Goal: Task Accomplishment & Management: Manage account settings

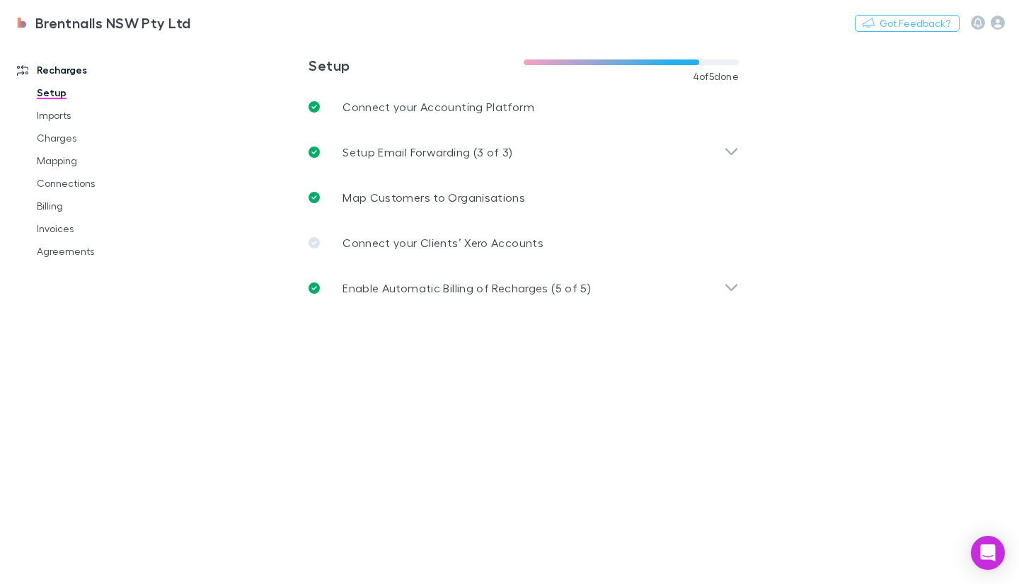
drag, startPoint x: 57, startPoint y: 247, endPoint x: 171, endPoint y: 289, distance: 121.3
click at [57, 247] on link "Agreements" at bounding box center [103, 251] width 161 height 23
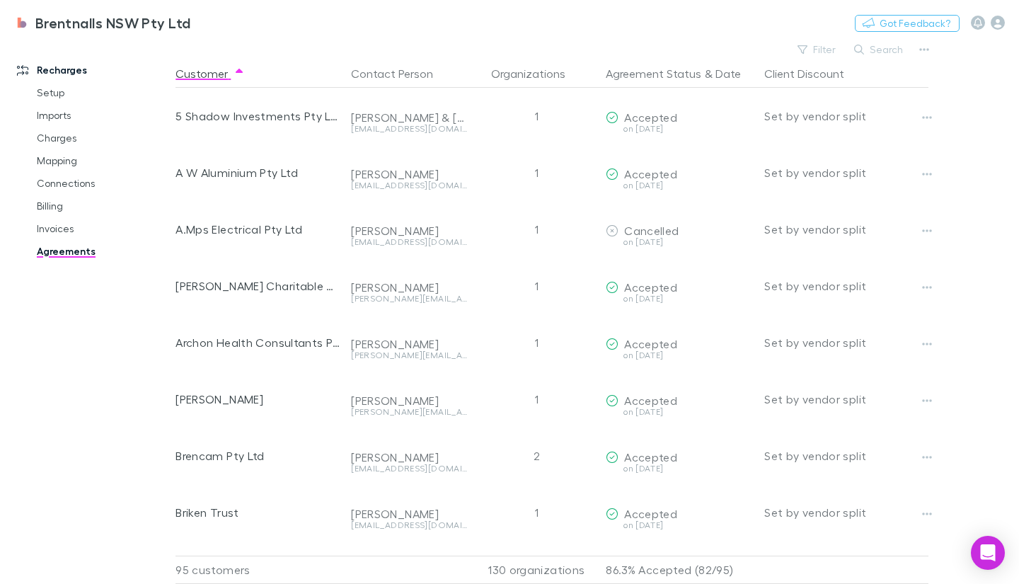
click at [64, 142] on link "Charges" at bounding box center [103, 138] width 161 height 23
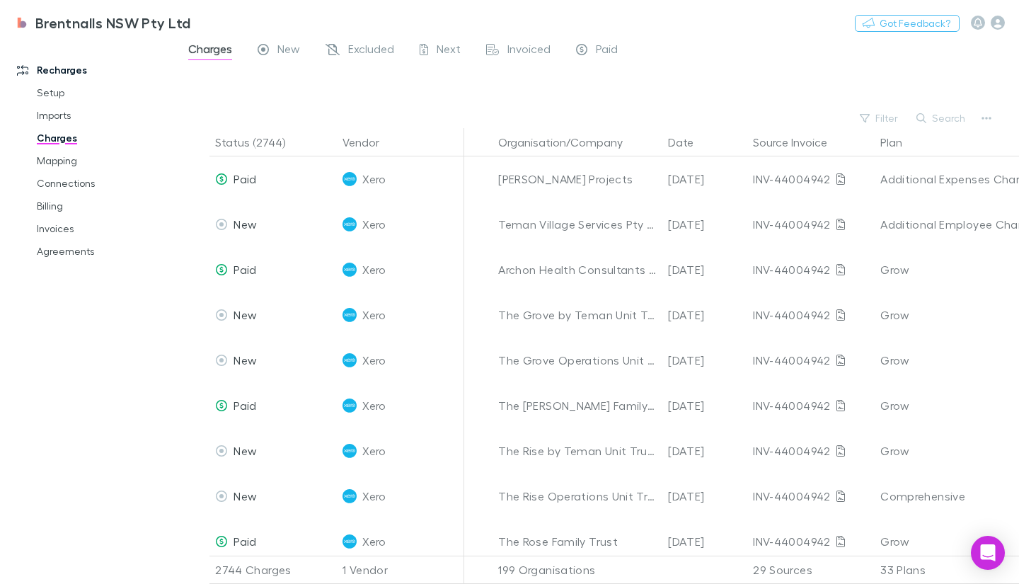
click at [39, 108] on link "Imports" at bounding box center [103, 115] width 161 height 23
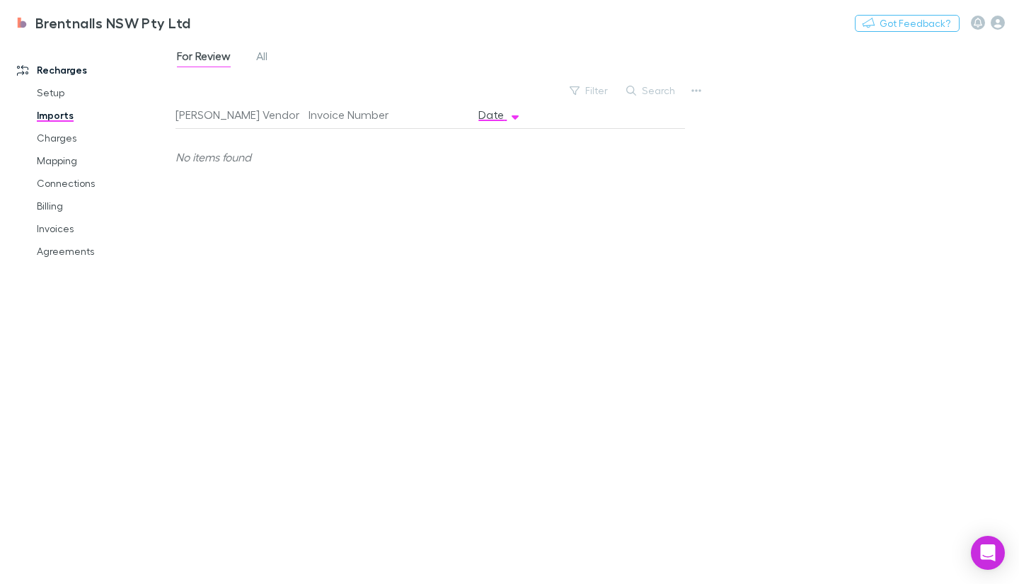
click at [69, 156] on link "Mapping" at bounding box center [103, 160] width 161 height 23
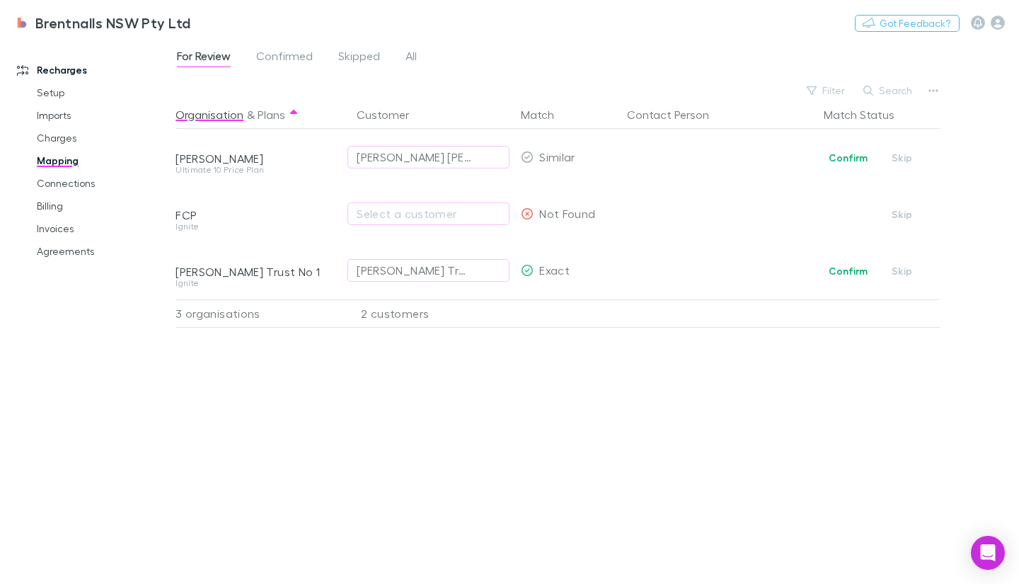
click at [374, 54] on span "Skipped" at bounding box center [359, 58] width 42 height 18
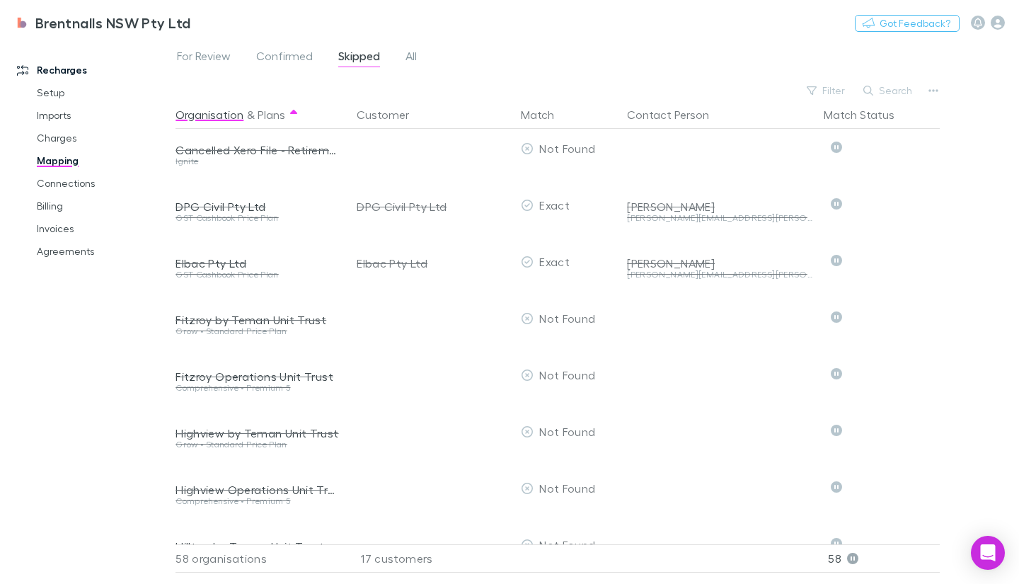
scroll to position [576, 0]
click at [182, 62] on span "For Review" at bounding box center [204, 58] width 54 height 18
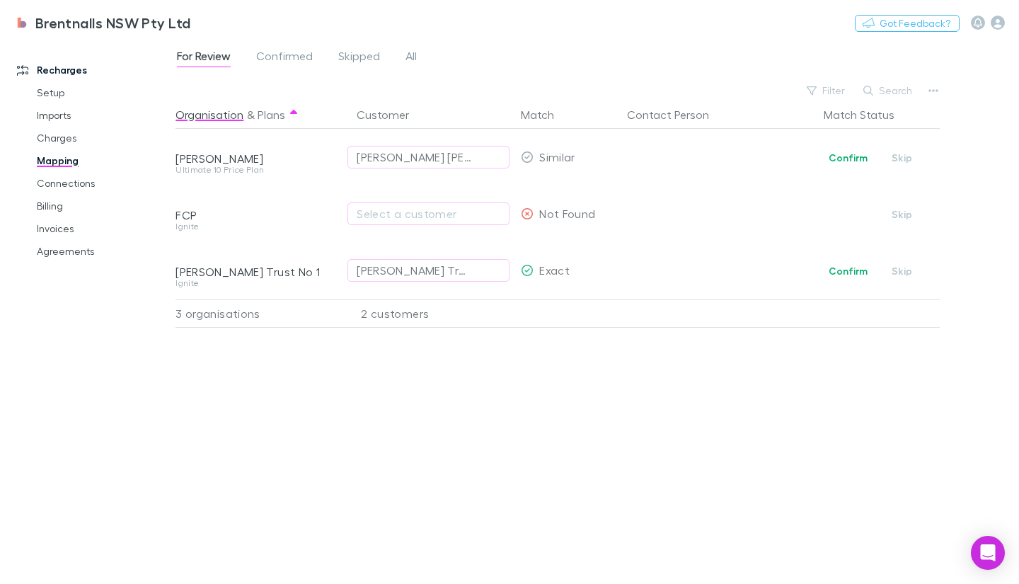
click at [346, 52] on span "Skipped" at bounding box center [359, 58] width 42 height 18
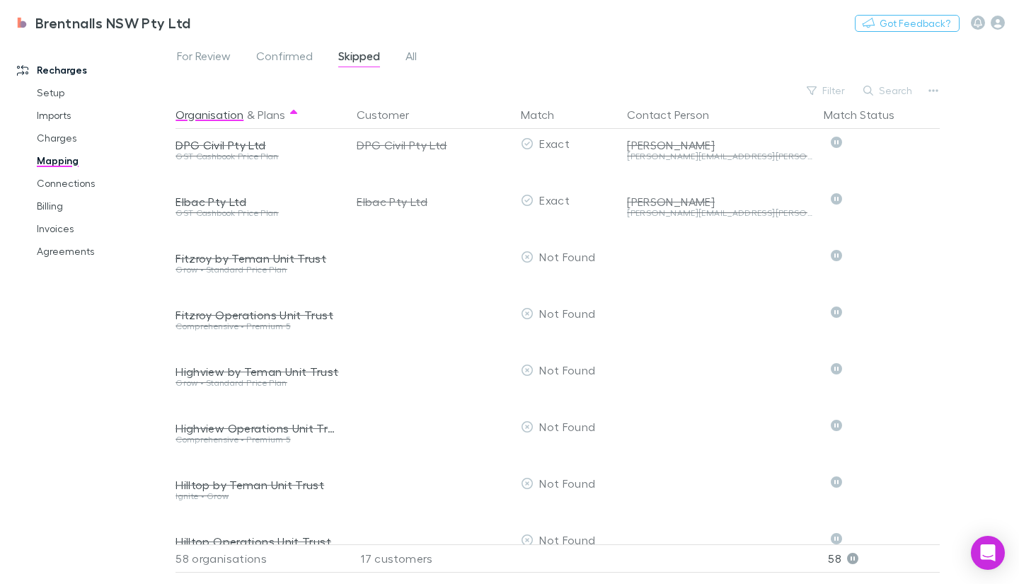
scroll to position [643, 0]
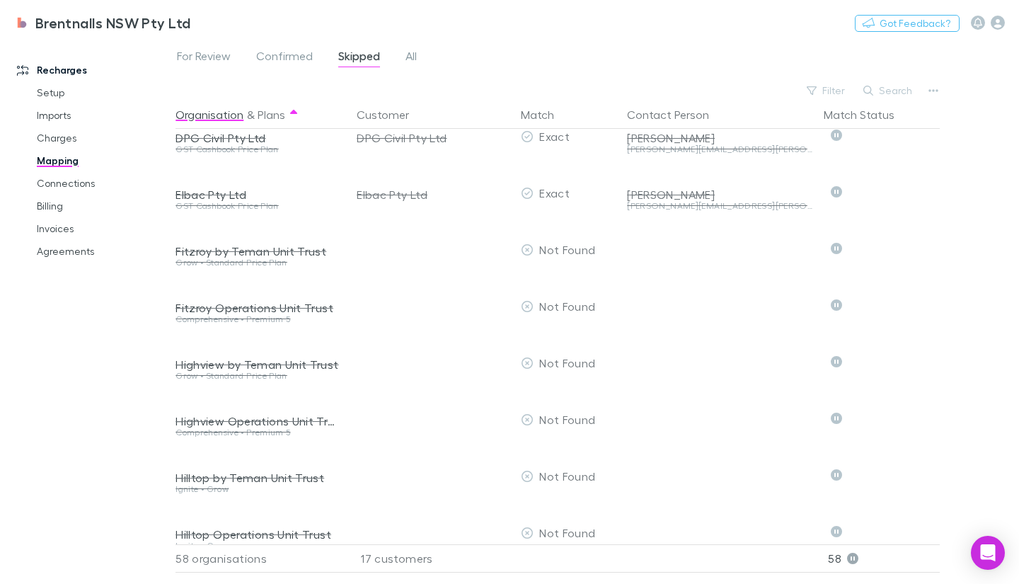
click at [404, 57] on link "All" at bounding box center [411, 58] width 14 height 23
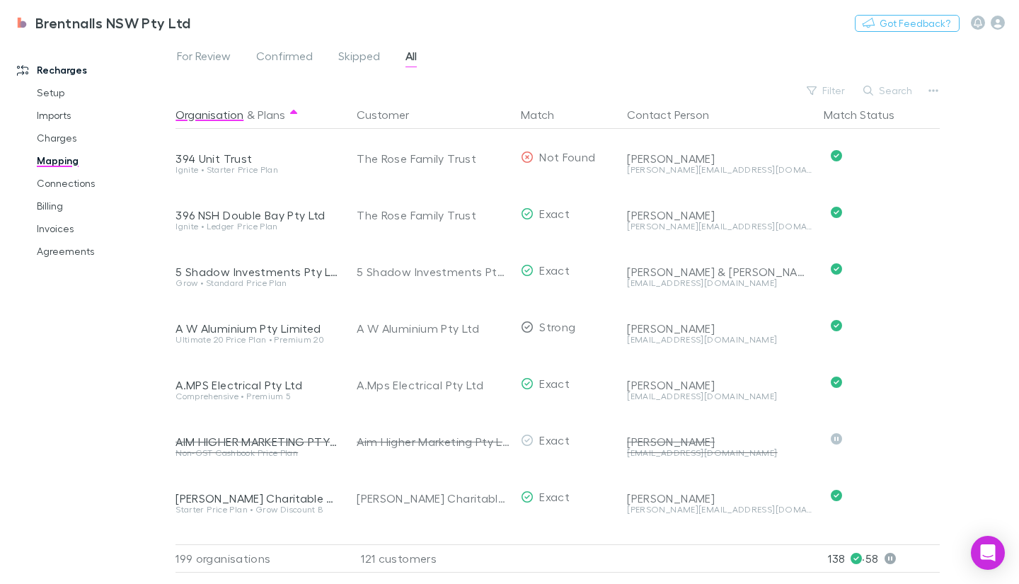
click at [896, 90] on button "Search" at bounding box center [888, 90] width 64 height 17
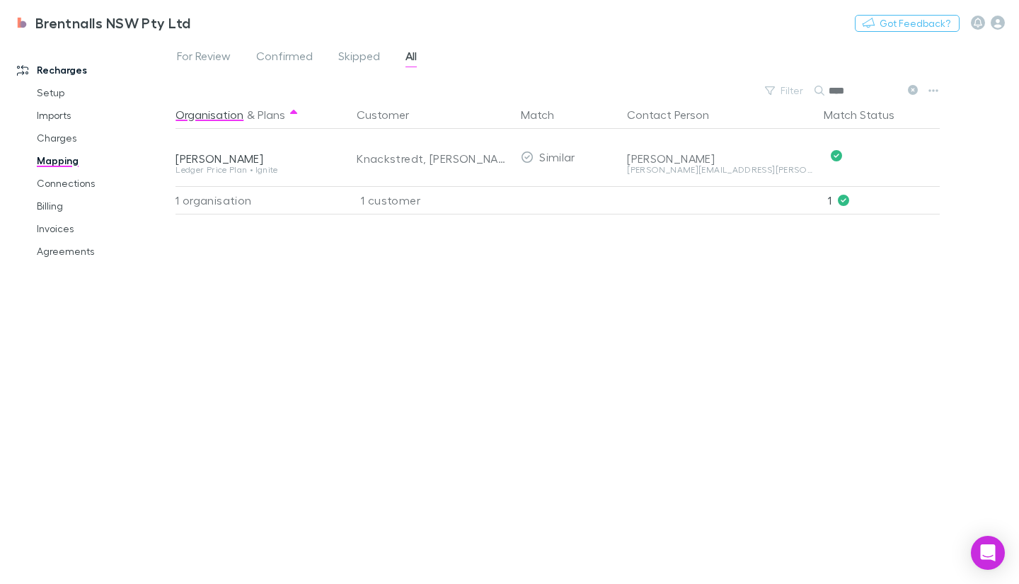
type input "****"
click at [78, 253] on link "Agreements" at bounding box center [103, 251] width 161 height 23
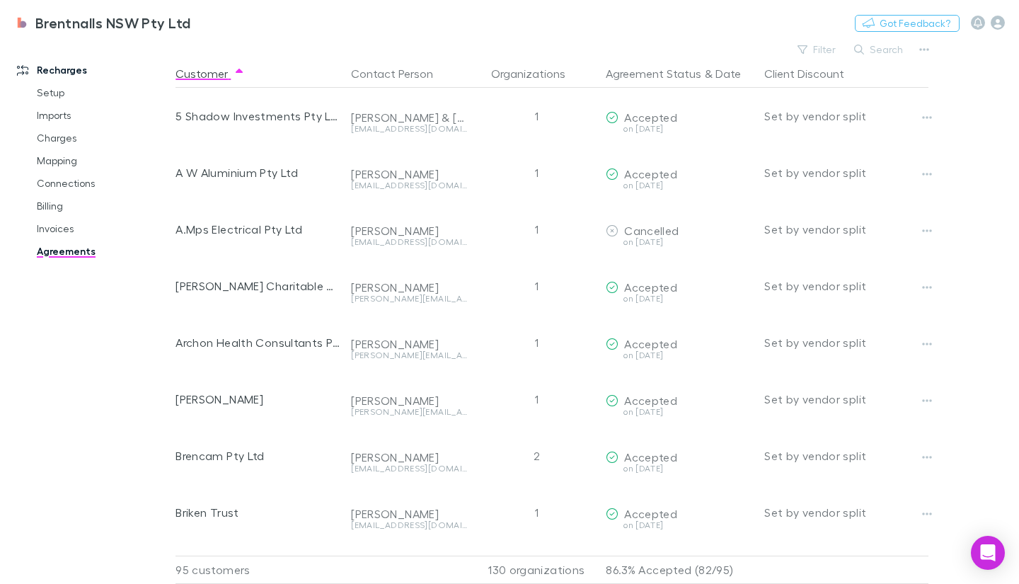
click at [896, 49] on button "Search" at bounding box center [879, 49] width 64 height 17
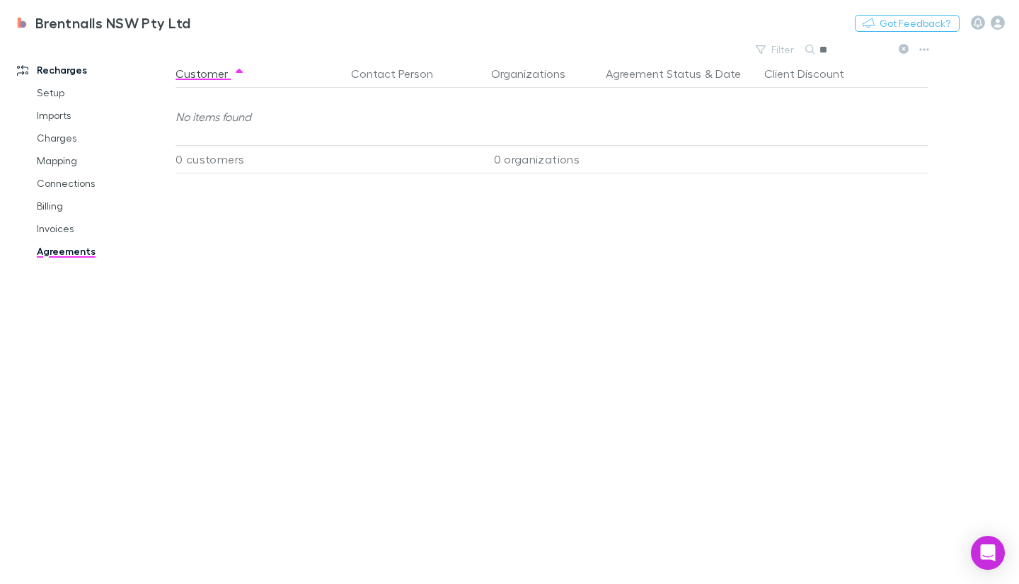
type input "*"
drag, startPoint x: 901, startPoint y: 49, endPoint x: 807, endPoint y: 81, distance: 98.9
click at [901, 49] on icon at bounding box center [903, 49] width 10 height 10
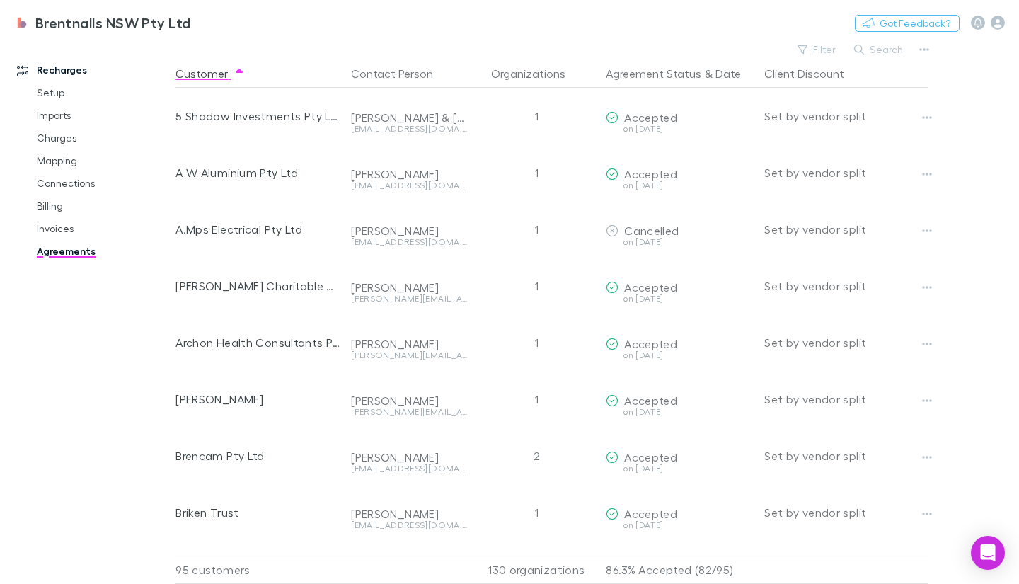
click at [819, 47] on button "Filter" at bounding box center [817, 49] width 54 height 17
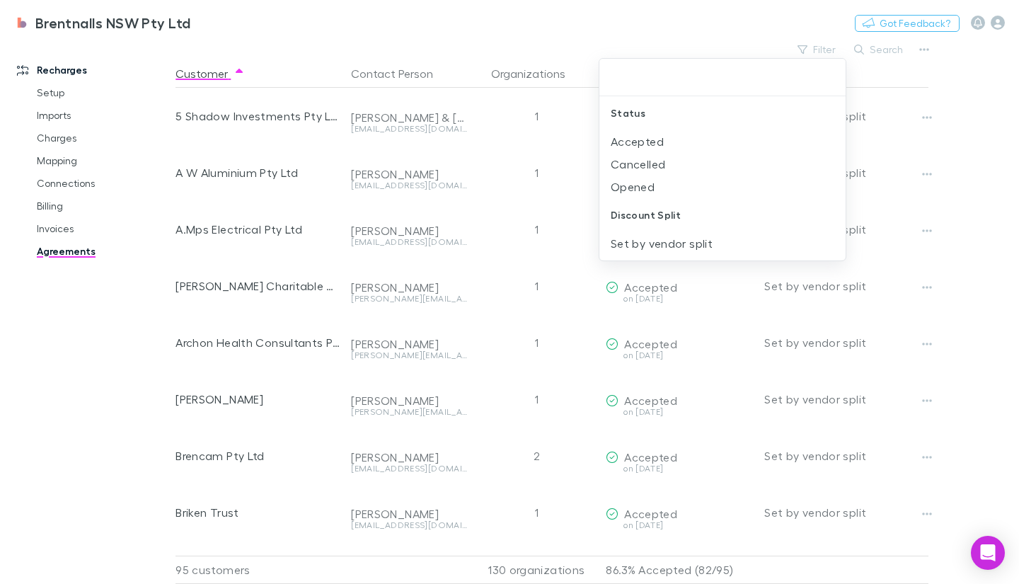
click at [659, 169] on li "Cancelled" at bounding box center [722, 164] width 246 height 23
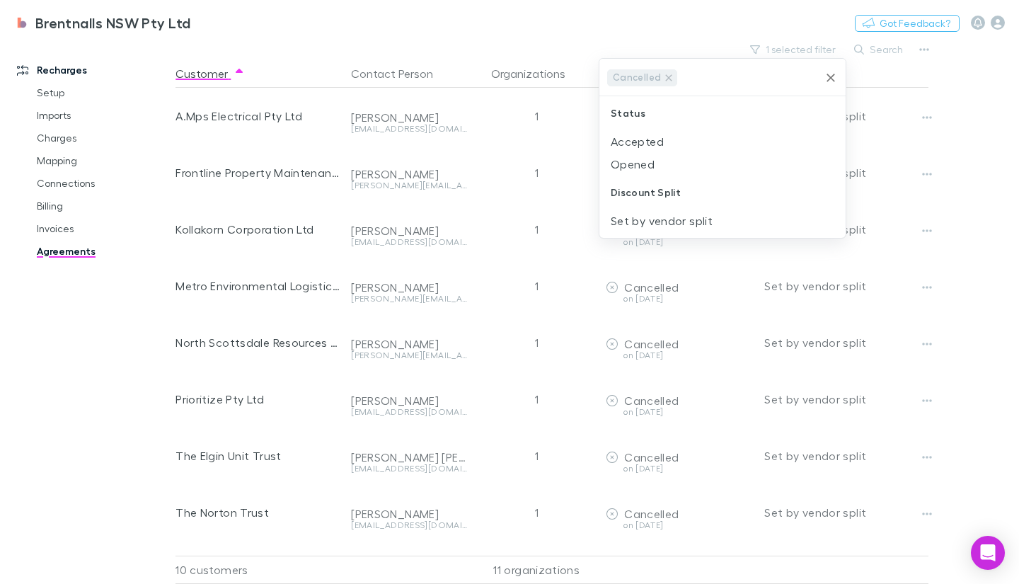
click at [882, 49] on div at bounding box center [509, 292] width 1019 height 584
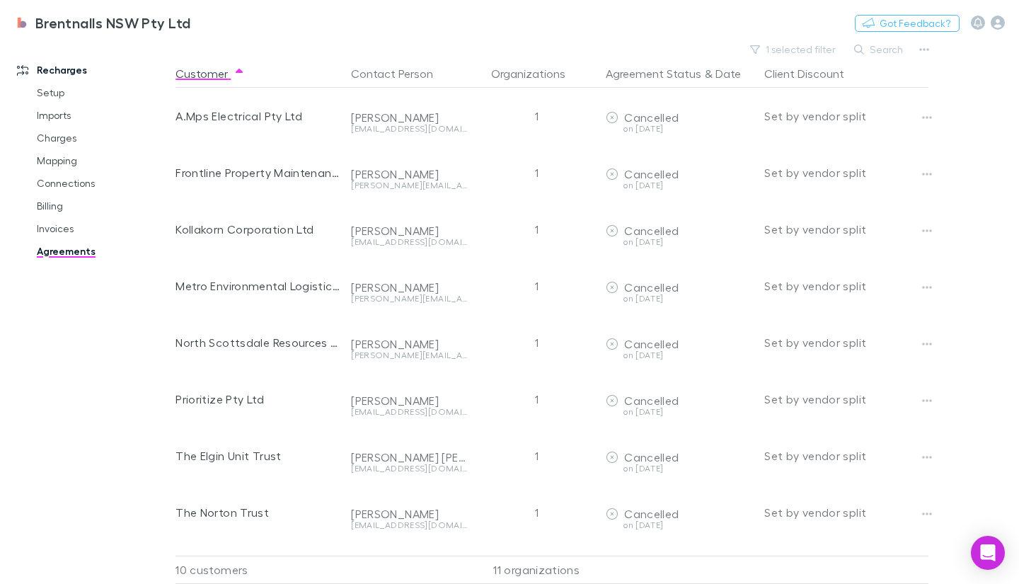
click at [882, 49] on button "Search" at bounding box center [879, 49] width 64 height 17
type input "*"
click at [60, 161] on link "Mapping" at bounding box center [103, 160] width 161 height 23
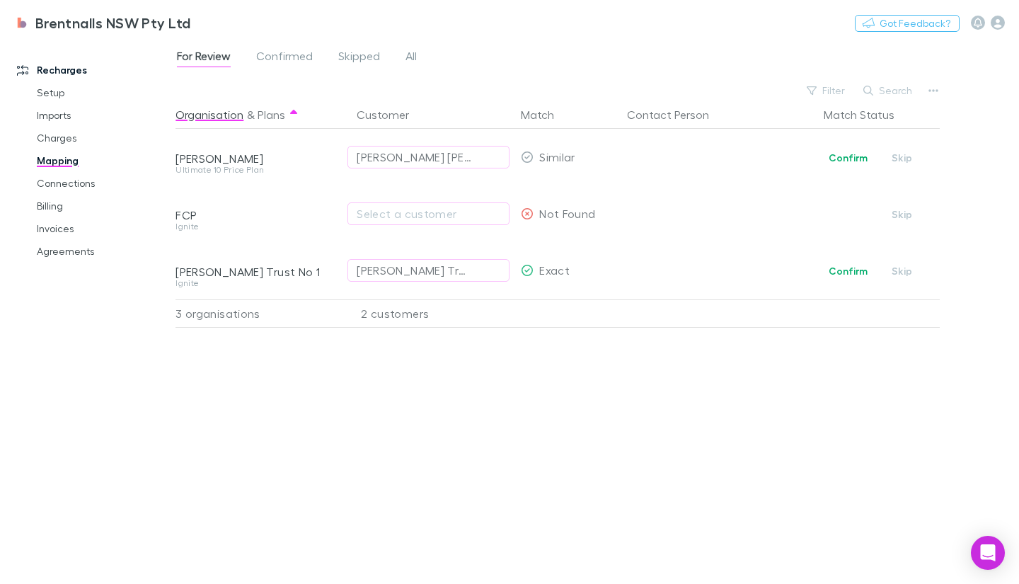
click at [405, 54] on span "All" at bounding box center [410, 58] width 11 height 18
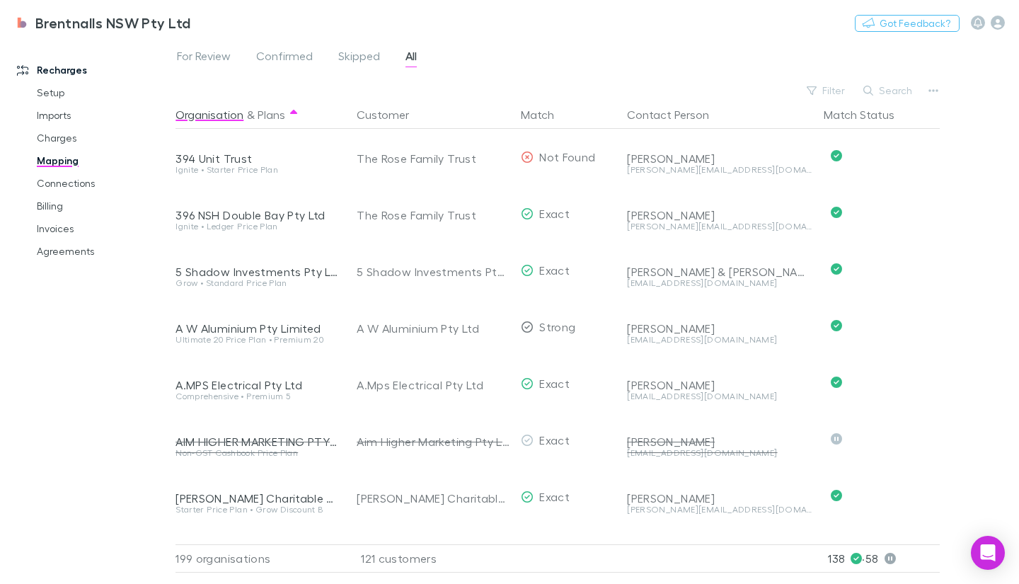
click at [884, 89] on button "Search" at bounding box center [888, 90] width 64 height 17
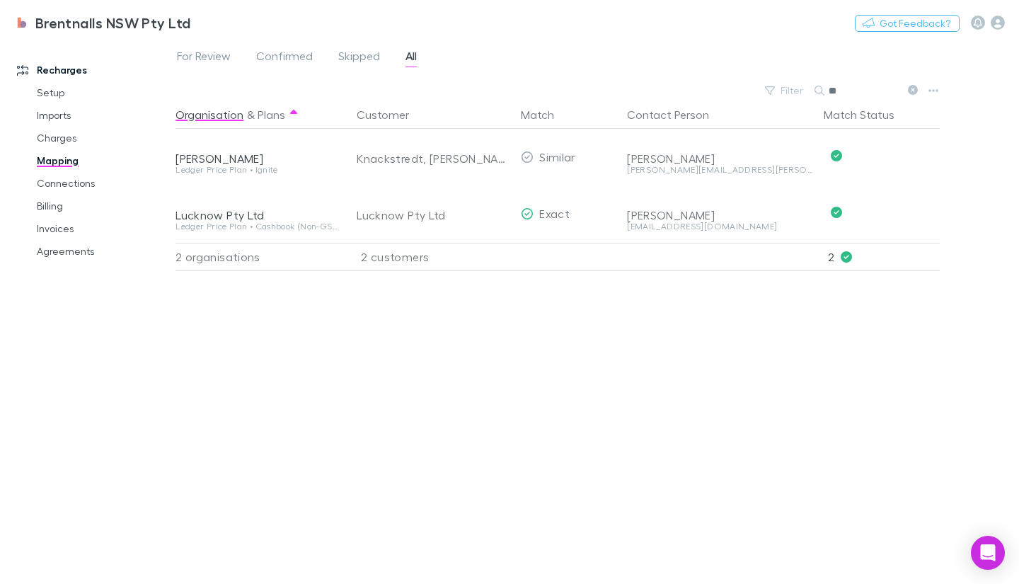
type input "**"
click at [66, 141] on link "Charges" at bounding box center [103, 138] width 161 height 23
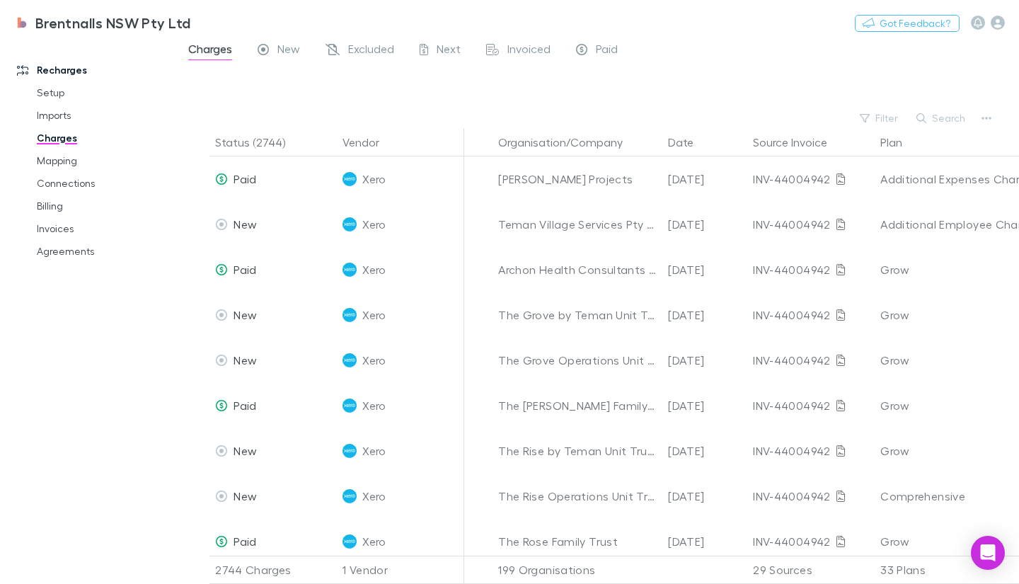
click at [942, 116] on button "Search" at bounding box center [941, 118] width 64 height 17
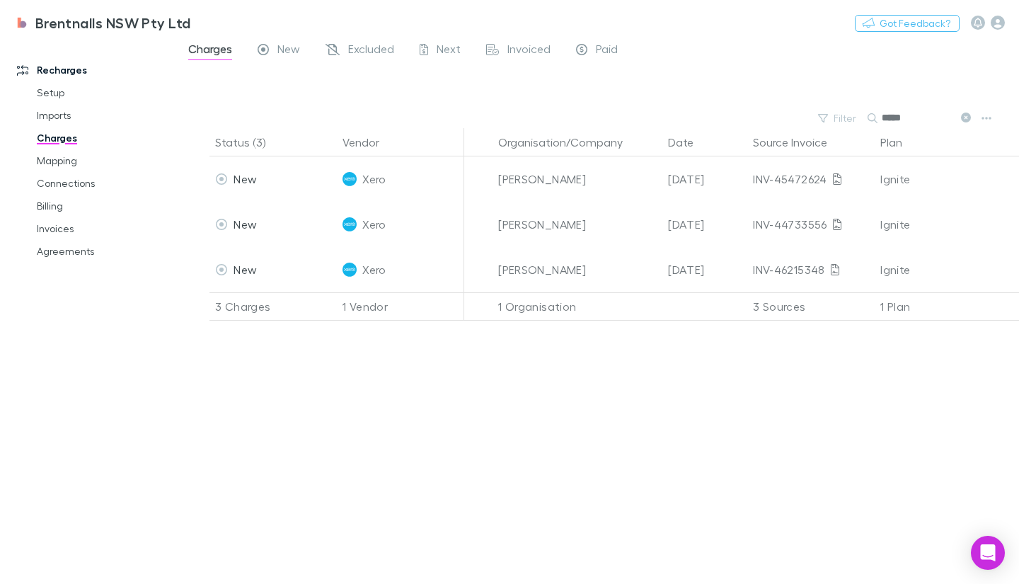
type input "*****"
click at [828, 121] on icon "button" at bounding box center [823, 118] width 10 height 10
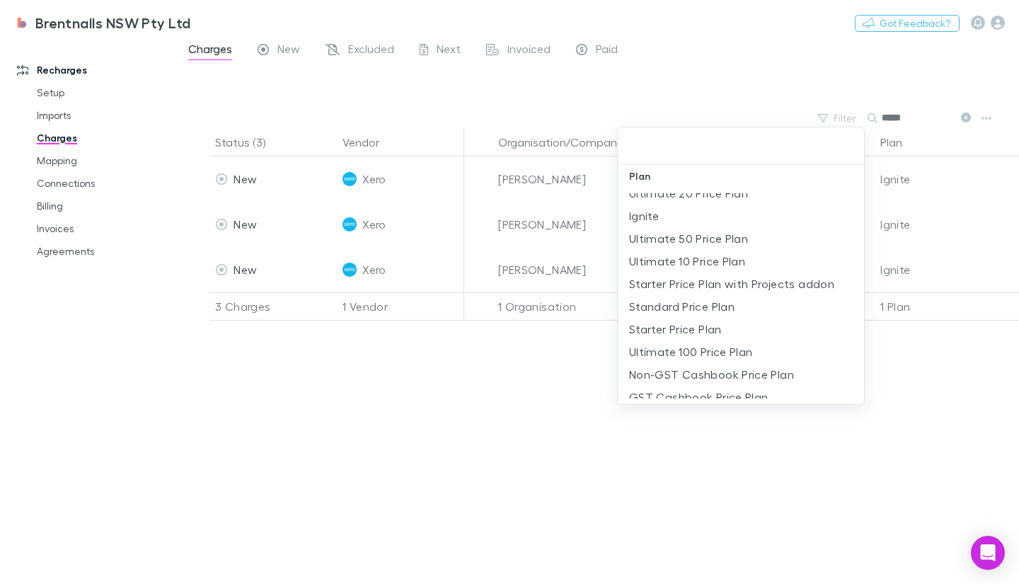
scroll to position [371, 0]
click at [657, 539] on div at bounding box center [509, 292] width 1019 height 584
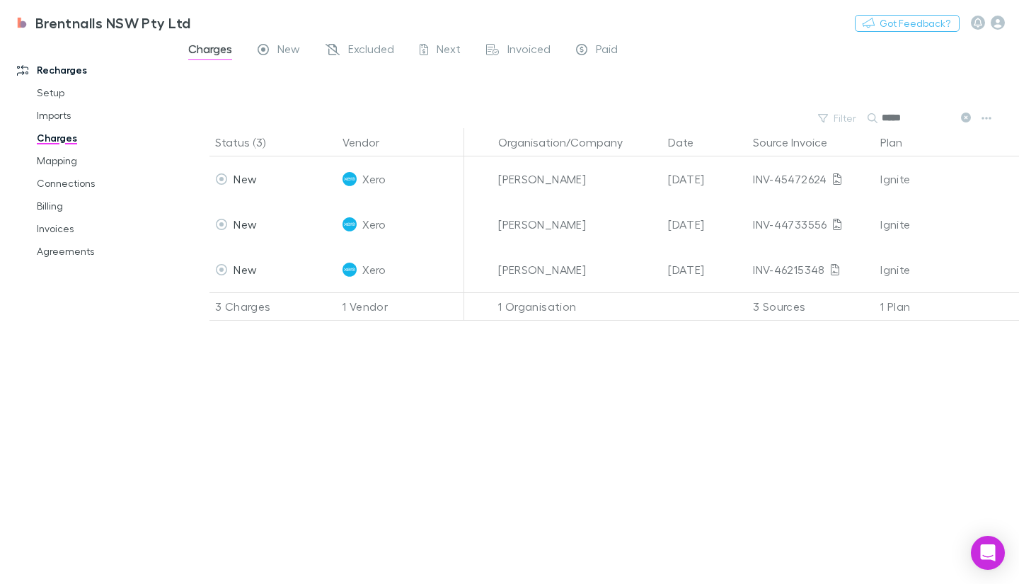
drag, startPoint x: 66, startPoint y: 208, endPoint x: 74, endPoint y: 124, distance: 84.5
click at [66, 208] on link "Billing" at bounding box center [103, 206] width 161 height 23
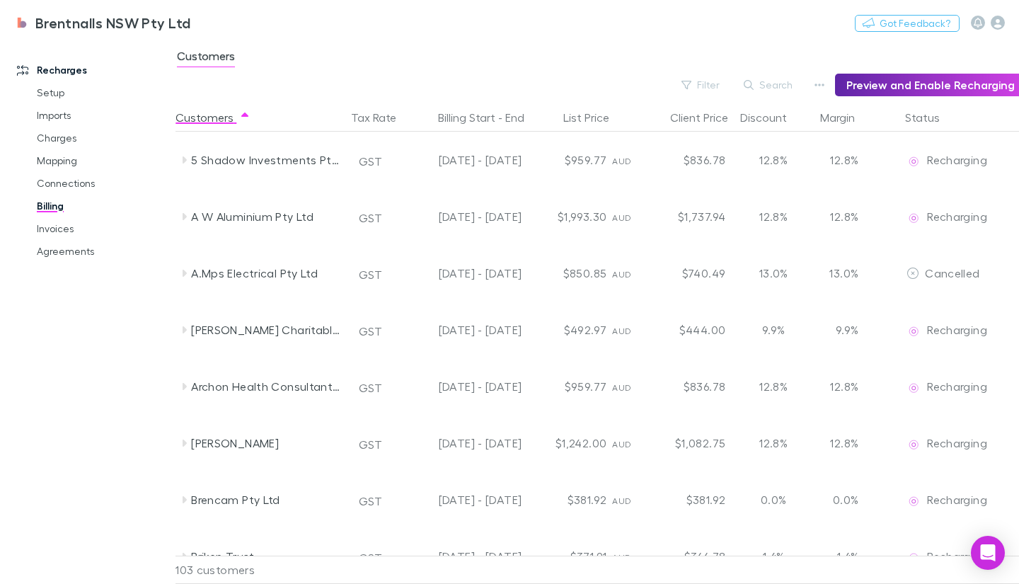
click at [780, 86] on button "Search" at bounding box center [768, 84] width 64 height 17
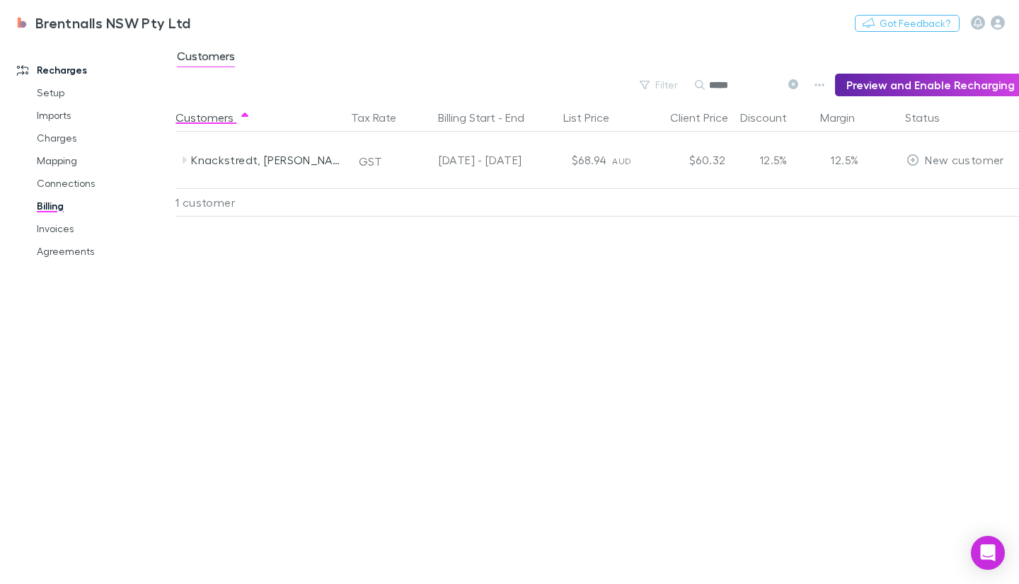
type input "*****"
click at [308, 161] on div "Knackstredt, [PERSON_NAME]" at bounding box center [266, 160] width 150 height 57
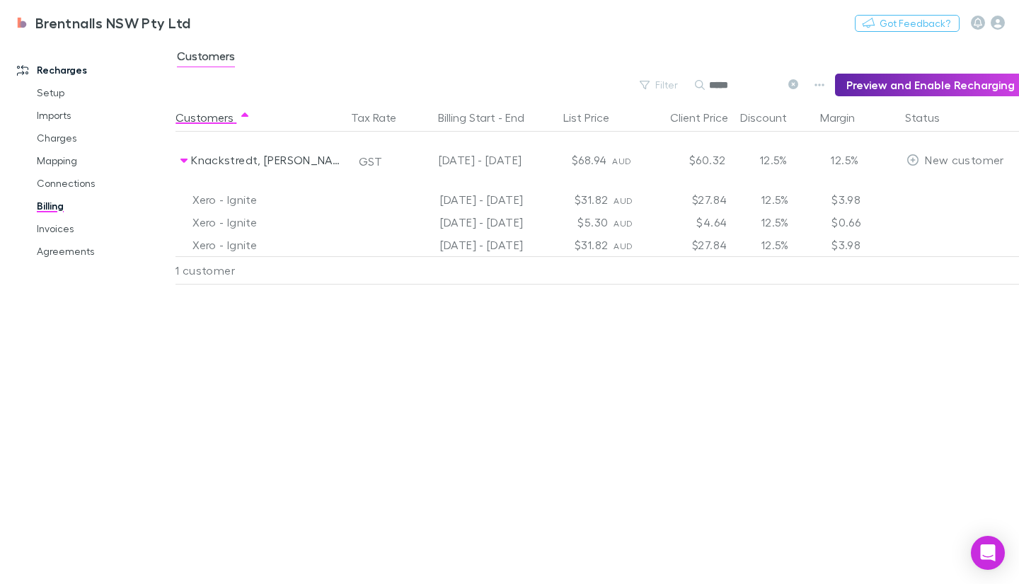
click at [937, 168] on div "New customer" at bounding box center [954, 160] width 97 height 57
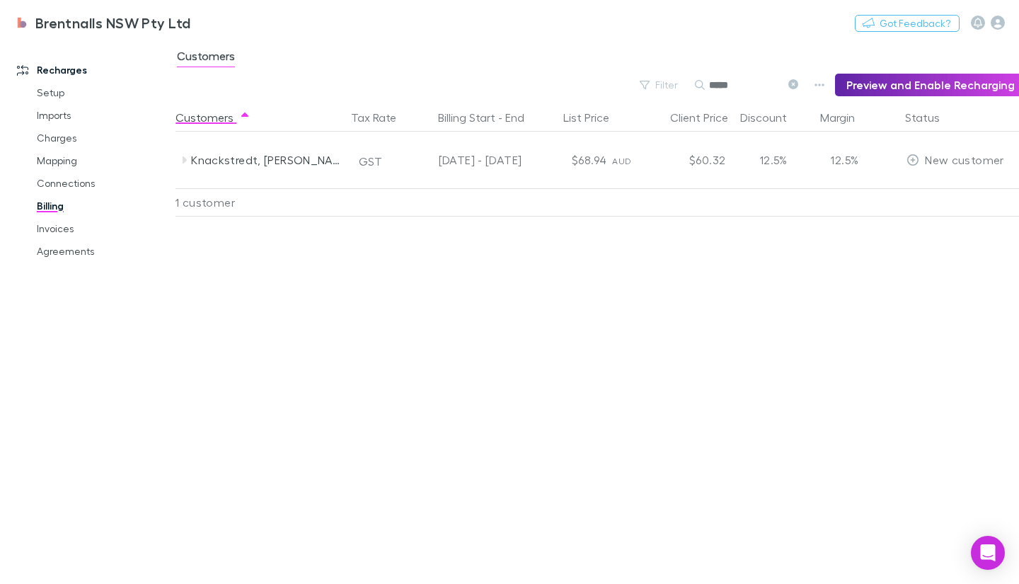
click at [937, 168] on div "New customer" at bounding box center [954, 160] width 97 height 57
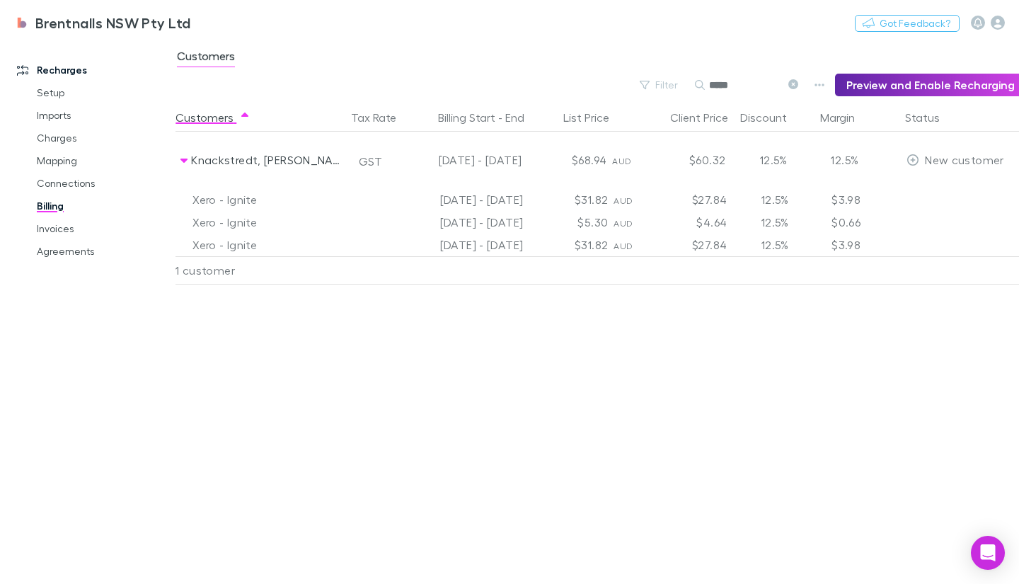
click at [54, 229] on link "Invoices" at bounding box center [103, 228] width 161 height 23
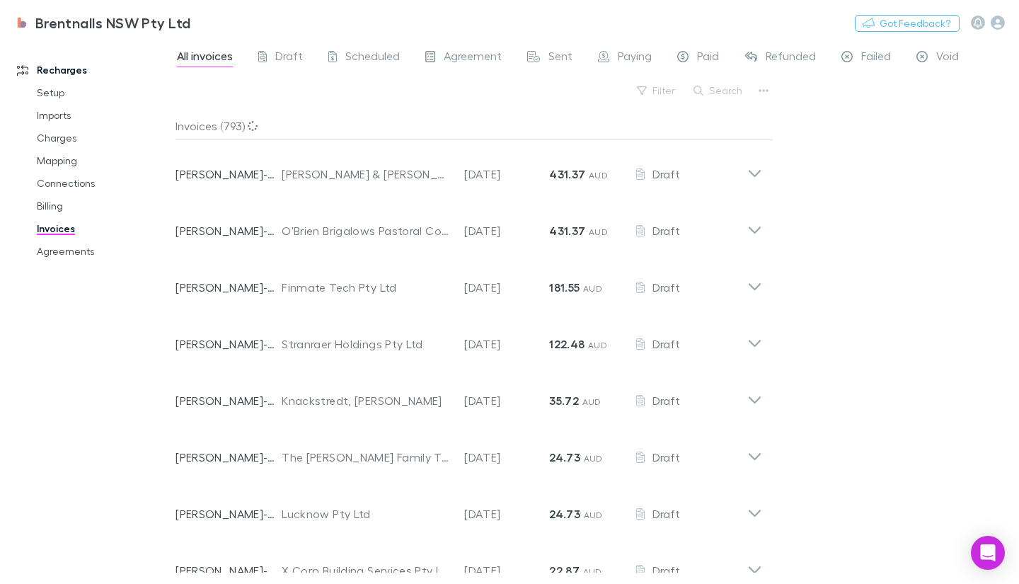
click at [716, 88] on button "Search" at bounding box center [718, 90] width 64 height 17
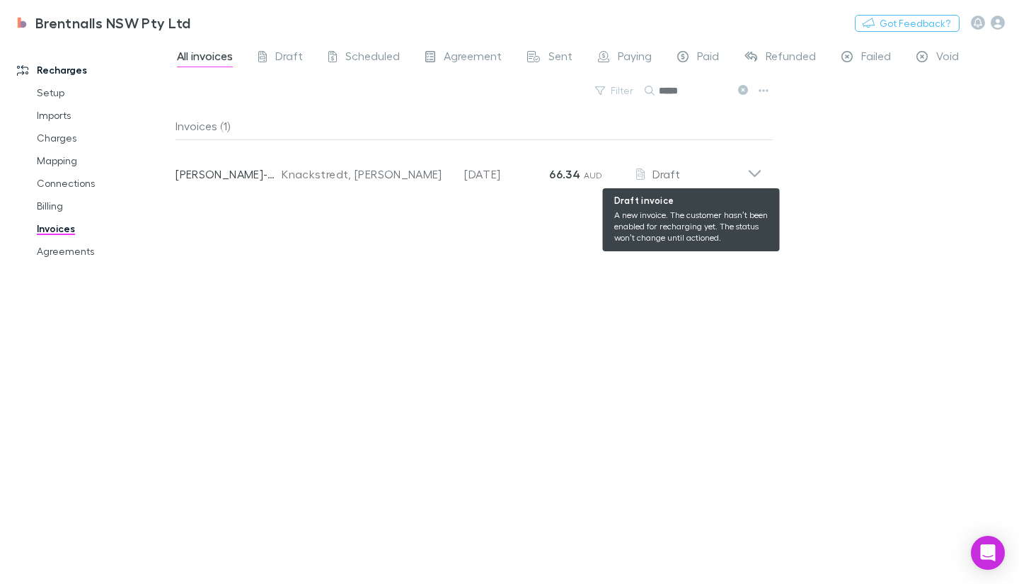
type input "*****"
click at [742, 177] on div "Draft" at bounding box center [690, 174] width 113 height 17
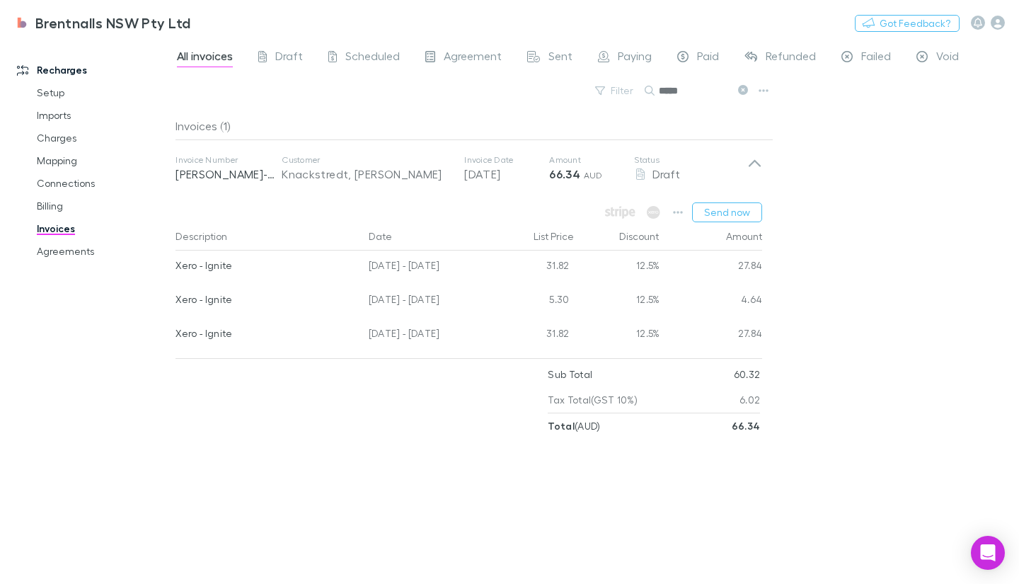
click at [47, 250] on link "Agreements" at bounding box center [103, 251] width 161 height 23
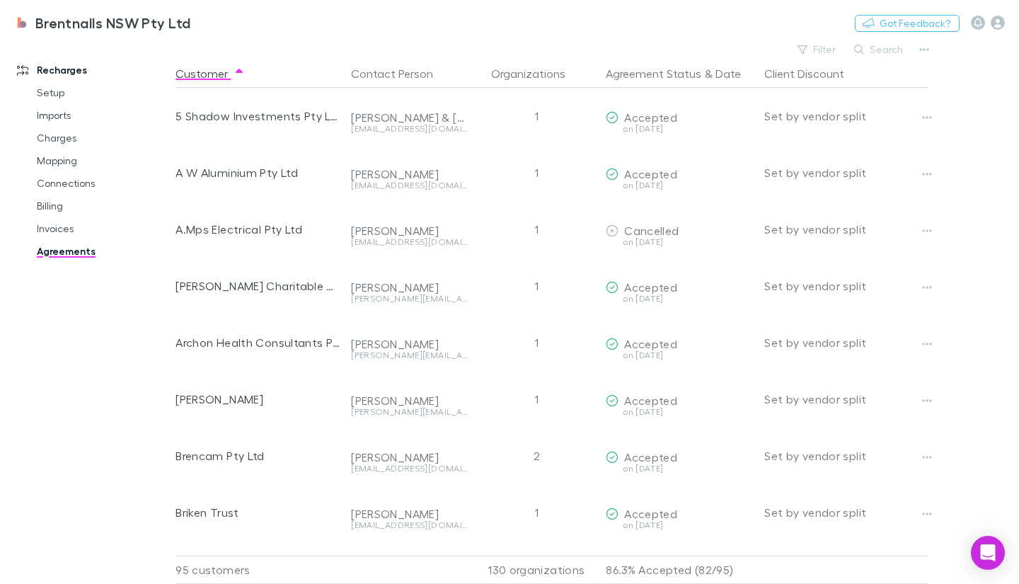
click at [891, 50] on button "Search" at bounding box center [879, 49] width 64 height 17
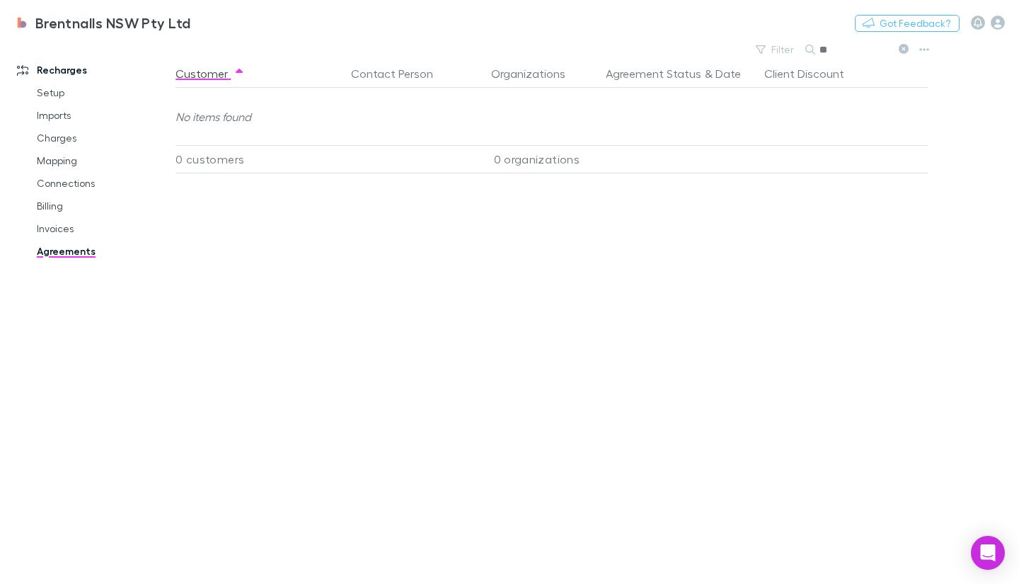
type input "*"
type input "**"
click at [770, 47] on button "Filter" at bounding box center [775, 49] width 54 height 17
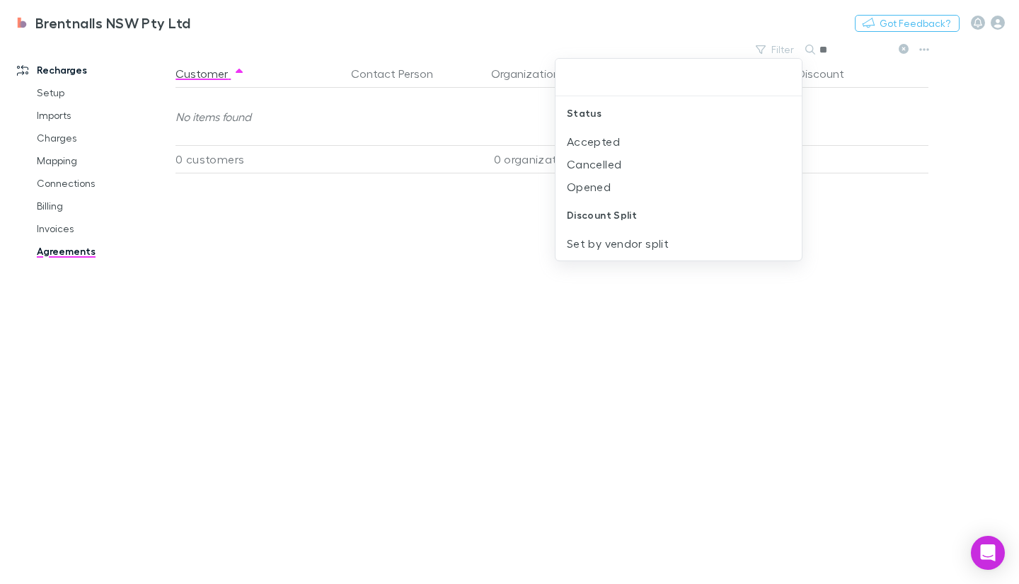
click at [509, 347] on div at bounding box center [509, 292] width 1019 height 584
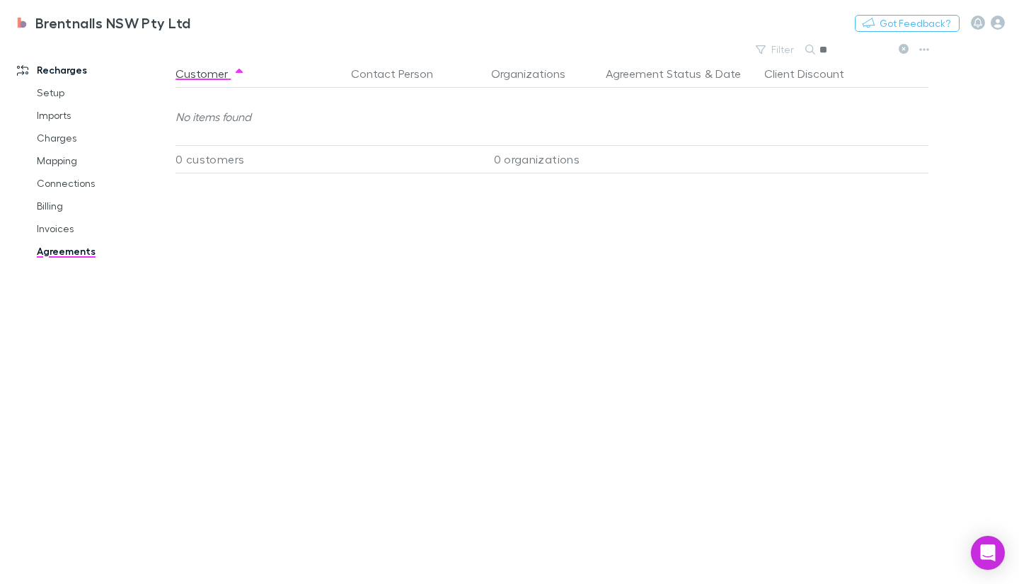
click at [72, 228] on link "Invoices" at bounding box center [103, 228] width 161 height 23
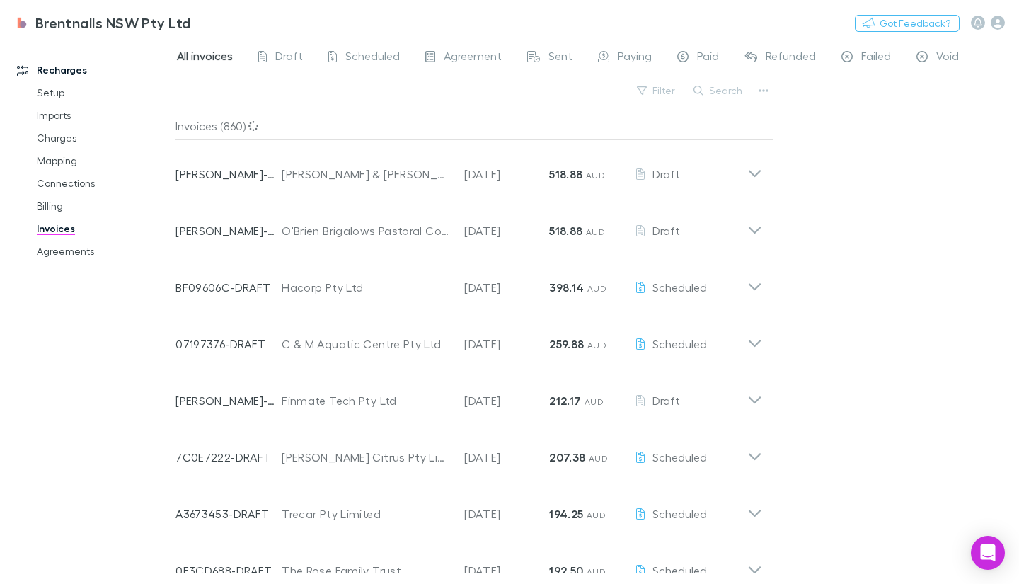
click at [50, 141] on link "Charges" at bounding box center [103, 138] width 161 height 23
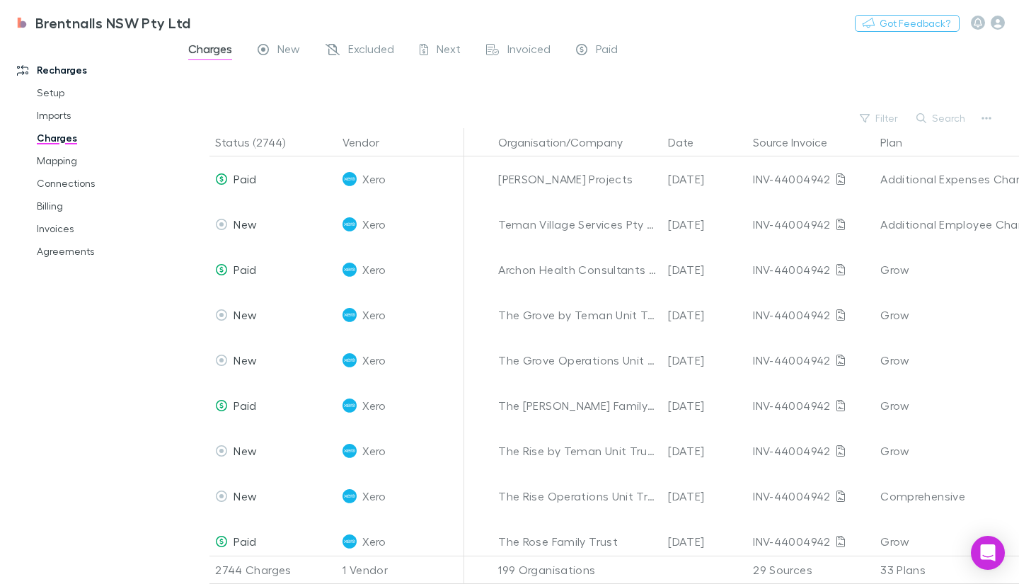
click at [74, 162] on link "Mapping" at bounding box center [103, 160] width 161 height 23
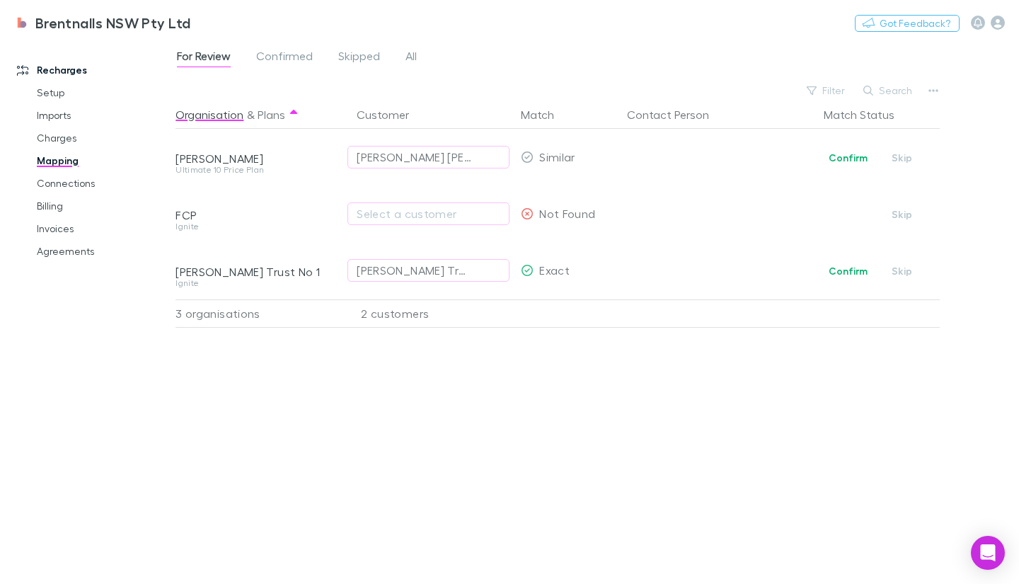
click at [378, 65] on span "Skipped" at bounding box center [359, 58] width 42 height 18
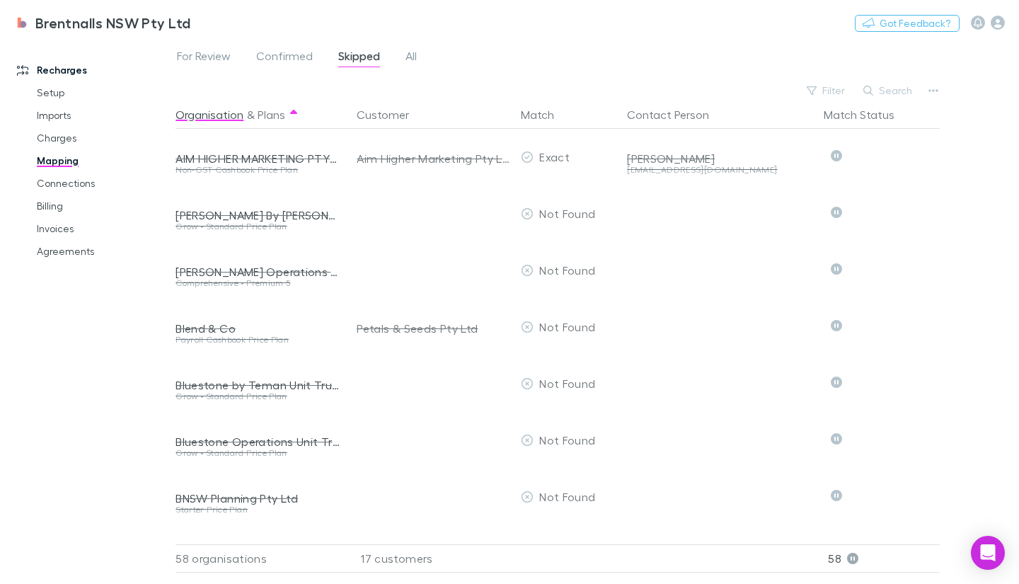
click at [201, 66] on span "For Review" at bounding box center [204, 58] width 54 height 18
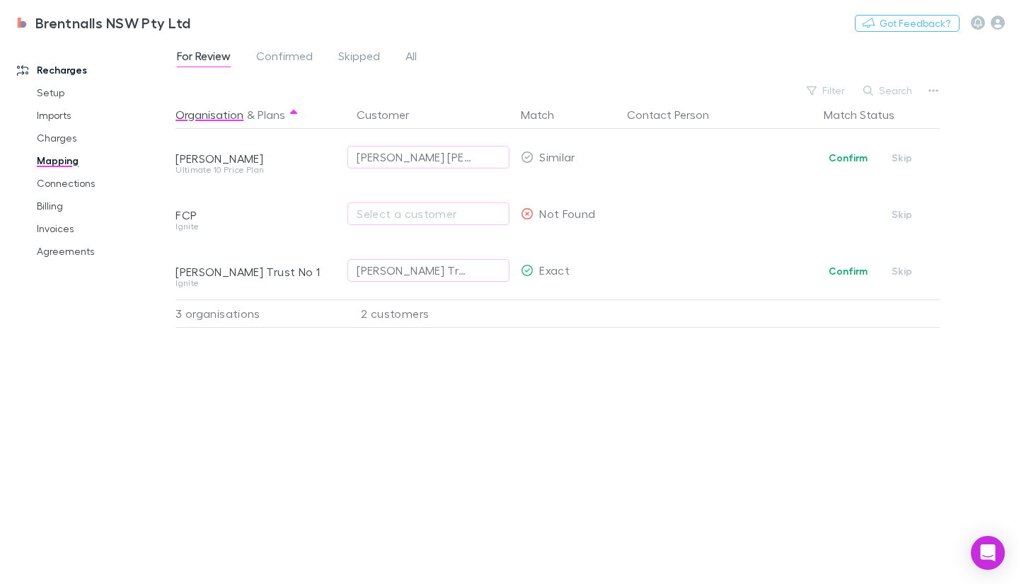
click at [354, 66] on span "Skipped" at bounding box center [359, 58] width 42 height 18
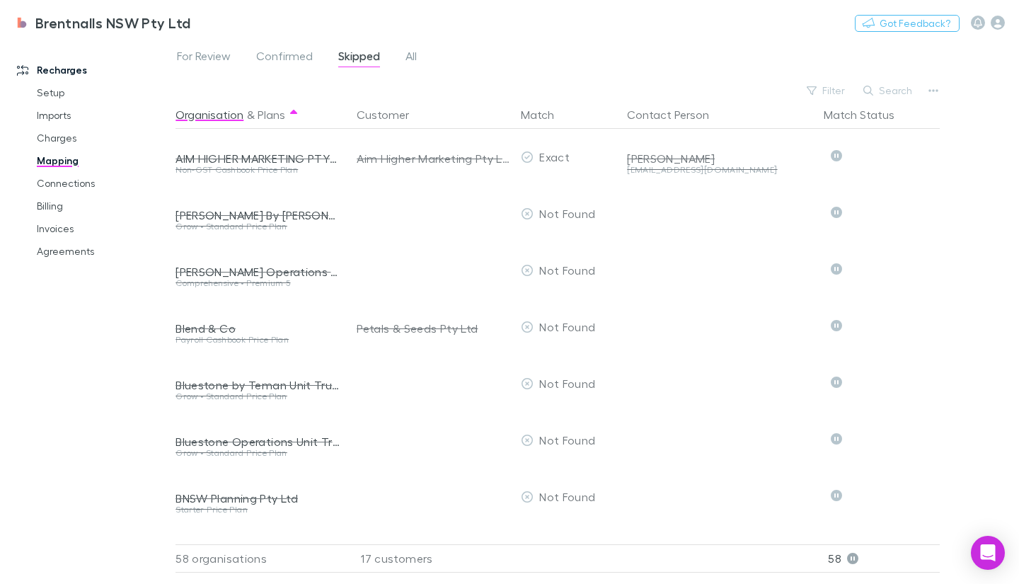
click at [65, 141] on link "Charges" at bounding box center [103, 138] width 161 height 23
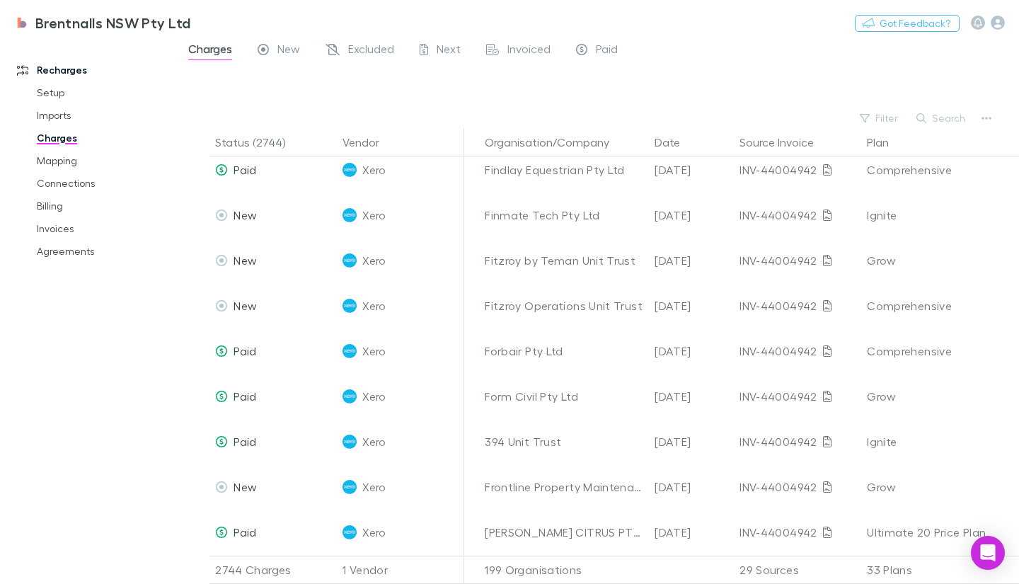
scroll to position [1503, 0]
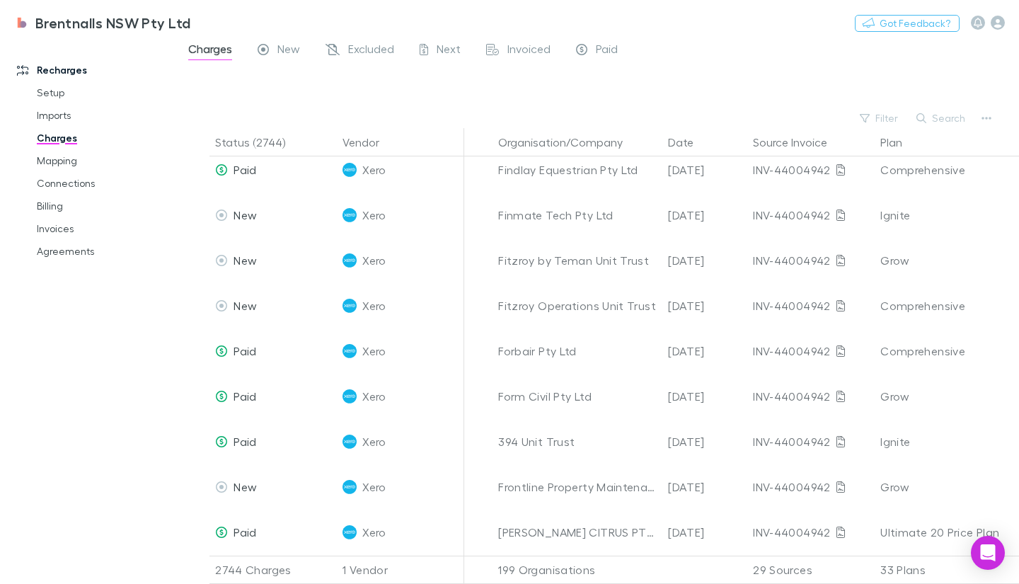
click at [61, 162] on link "Mapping" at bounding box center [103, 160] width 161 height 23
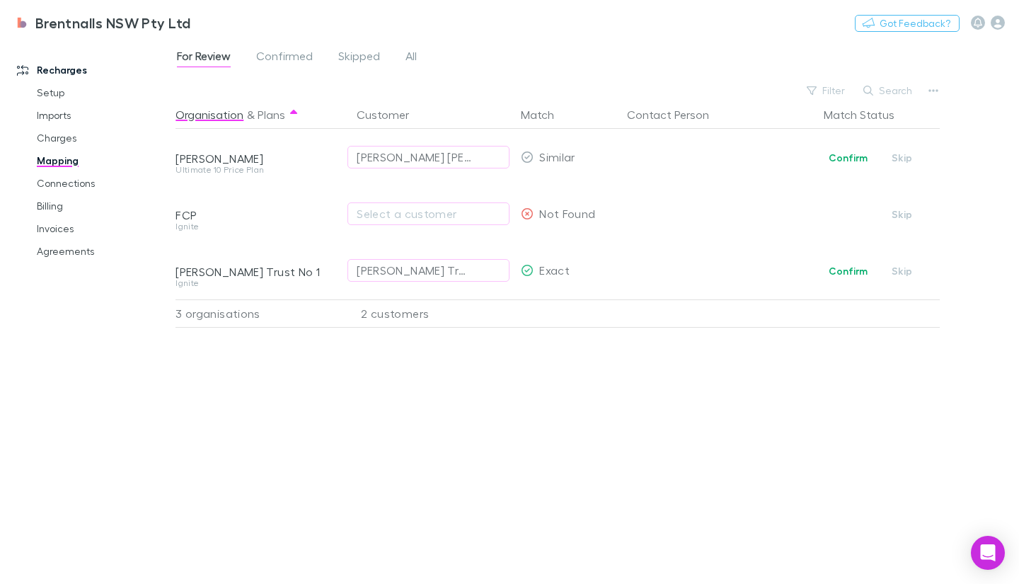
click at [52, 139] on link "Charges" at bounding box center [103, 138] width 161 height 23
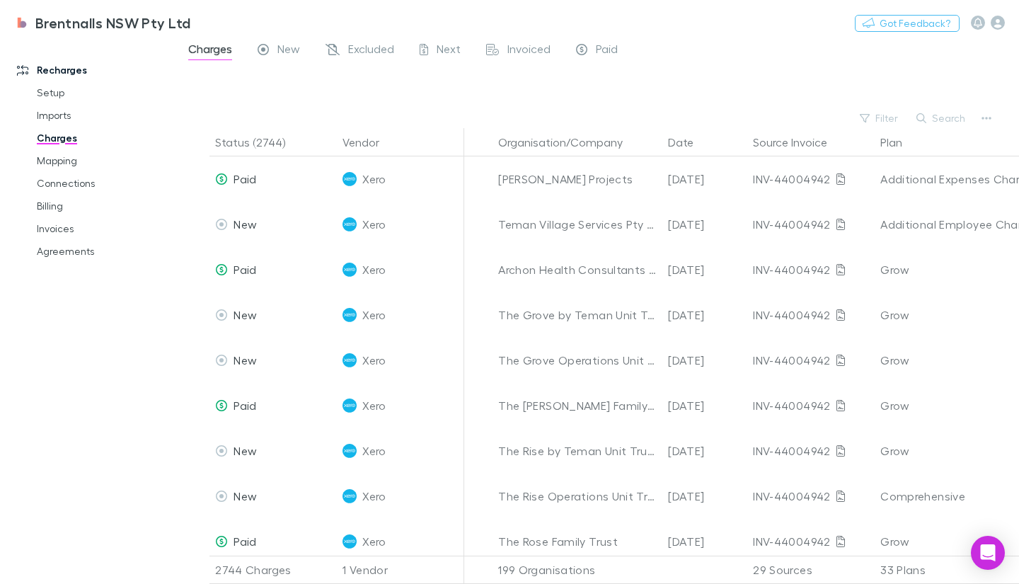
click at [899, 477] on div "Comprehensive" at bounding box center [959, 495] width 158 height 45
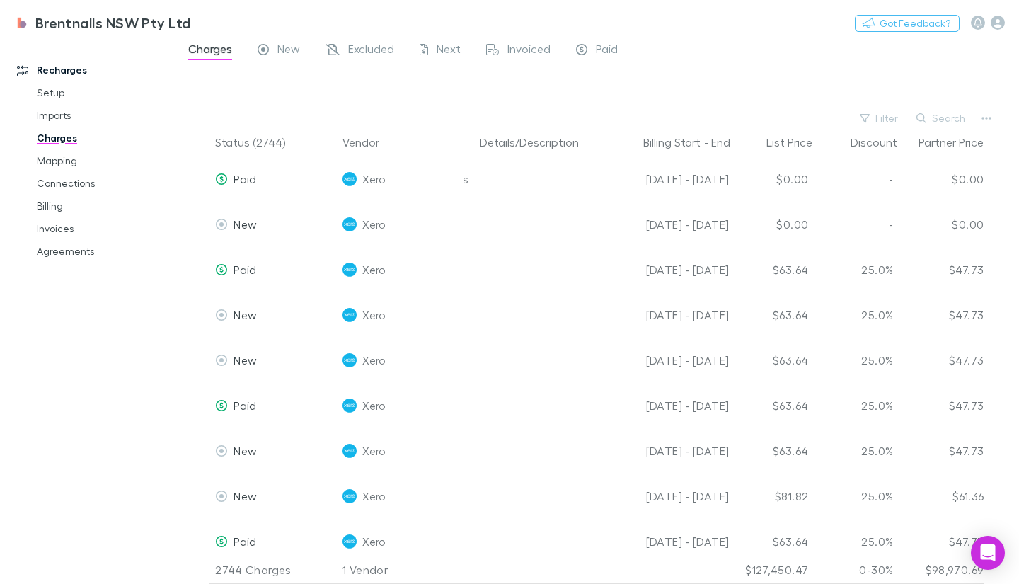
scroll to position [0, 594]
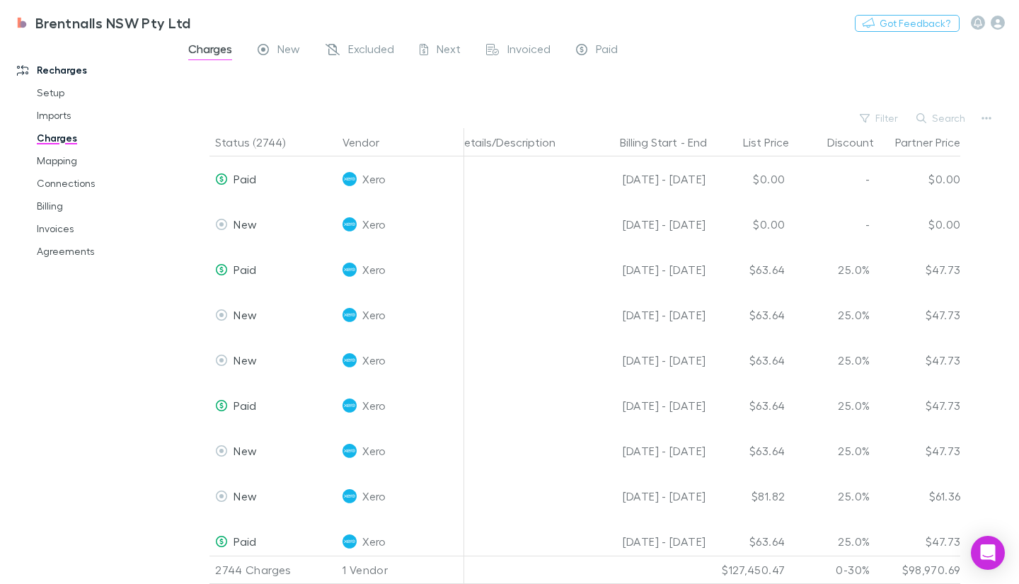
click at [869, 276] on div "25.0%" at bounding box center [832, 269] width 85 height 45
click at [50, 204] on link "Billing" at bounding box center [103, 206] width 161 height 23
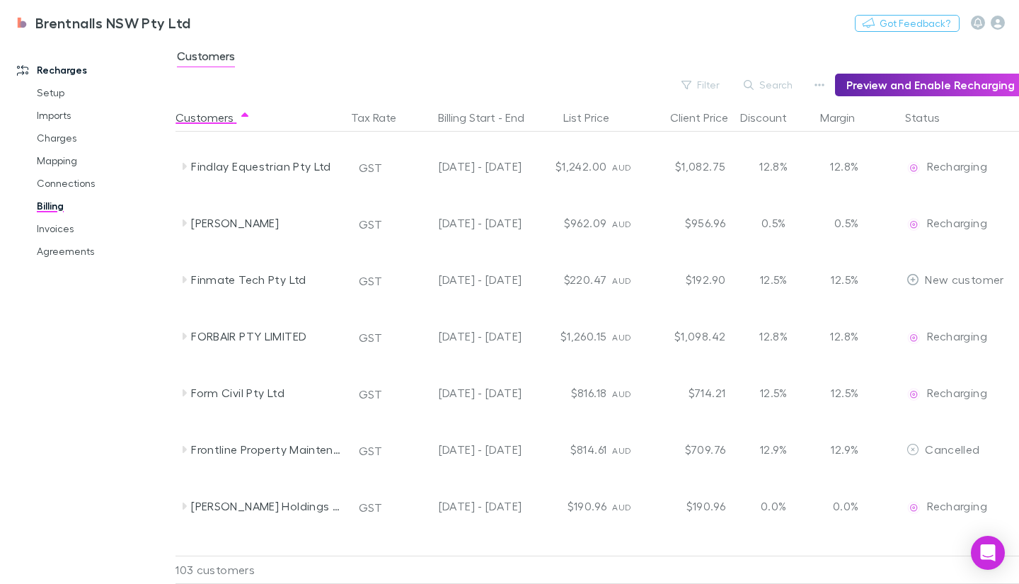
scroll to position [1239, 0]
click at [775, 83] on button "Search" at bounding box center [768, 84] width 64 height 17
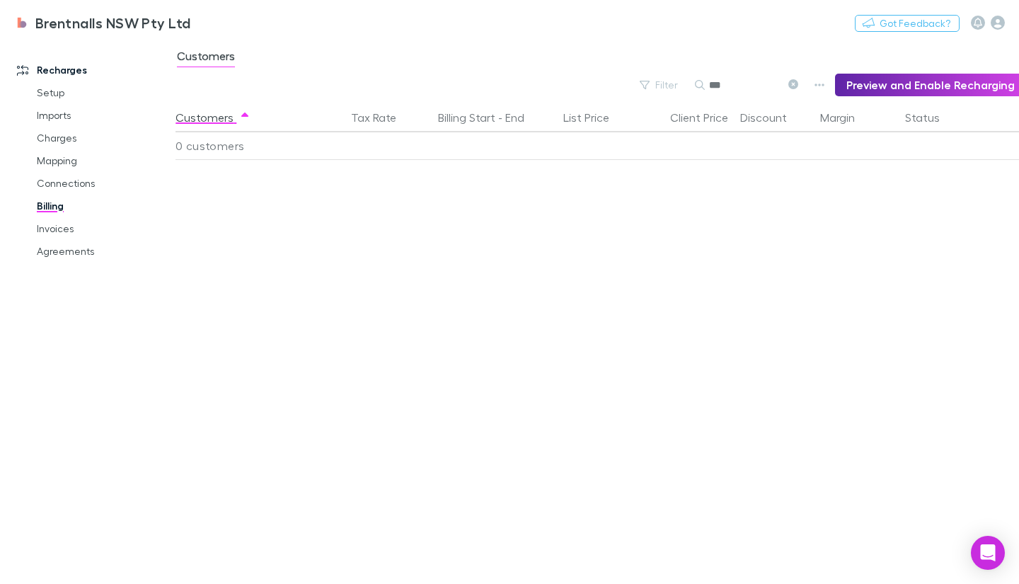
scroll to position [0, 0]
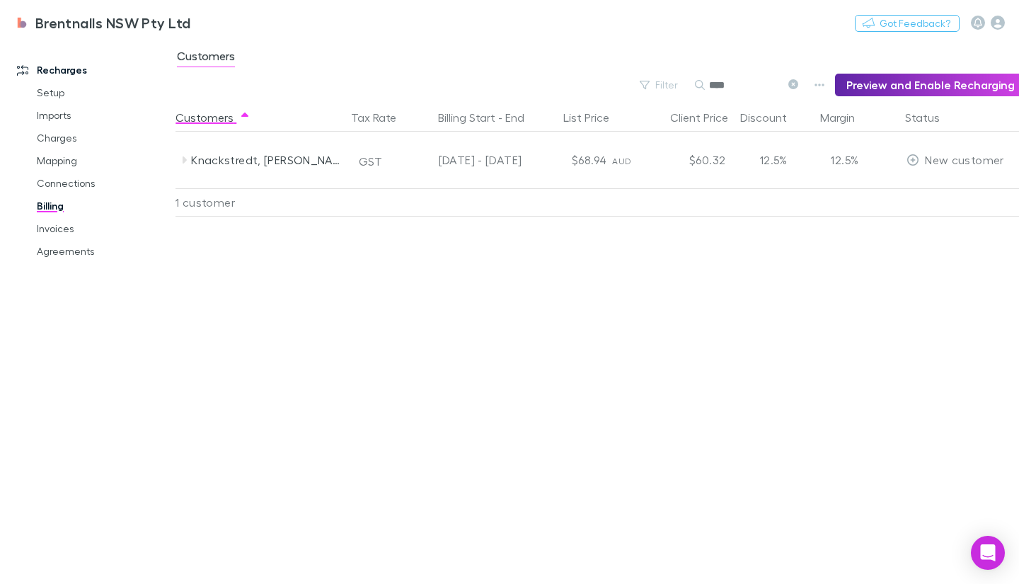
type input "****"
click at [616, 183] on div "AUD" at bounding box center [629, 160] width 34 height 57
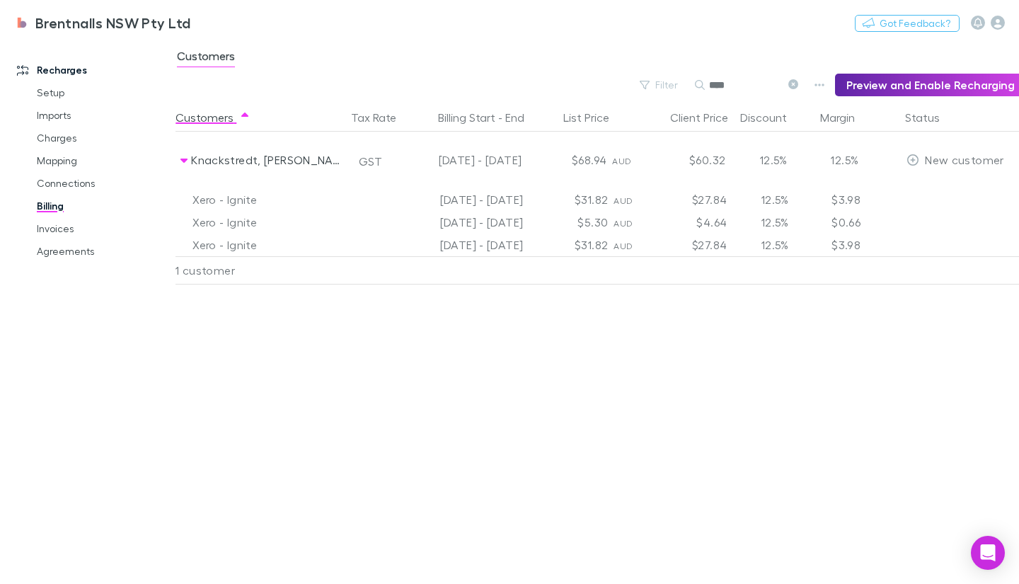
click at [228, 378] on div "Customers Tax Rate Billing Start - End List Price Client Price Discount Margin …" at bounding box center [596, 343] width 843 height 480
click at [584, 552] on div "Customers Tax Rate Billing Start - End List Price Client Price Discount Margin …" at bounding box center [596, 343] width 843 height 480
click at [364, 436] on div "Customers Tax Rate Billing Start - End List Price Client Price Discount Margin …" at bounding box center [596, 343] width 843 height 480
drag, startPoint x: 31, startPoint y: 206, endPoint x: 59, endPoint y: 208, distance: 27.7
click at [31, 206] on link "Billing" at bounding box center [103, 206] width 161 height 23
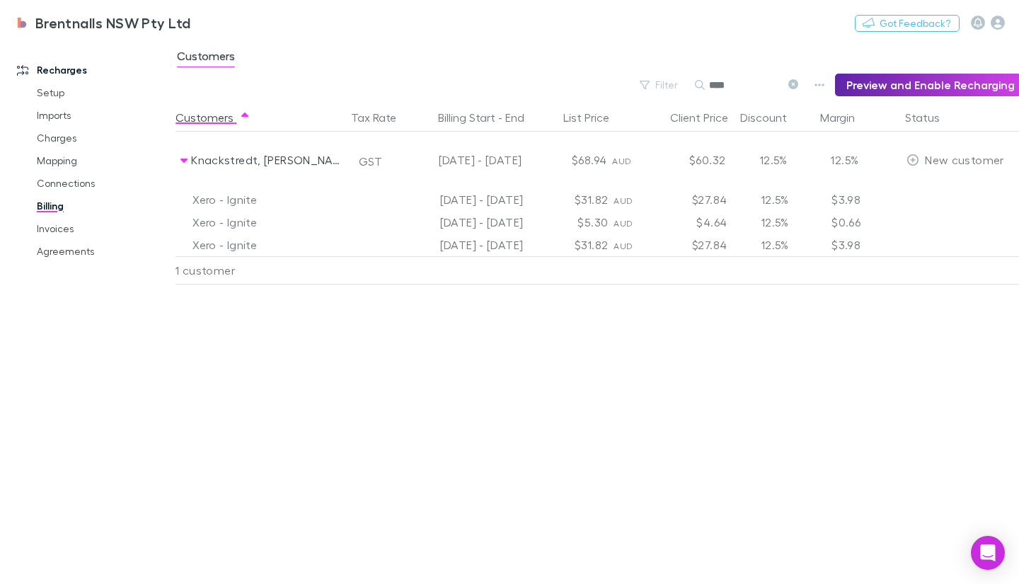
click at [59, 208] on link "Billing" at bounding box center [103, 206] width 161 height 23
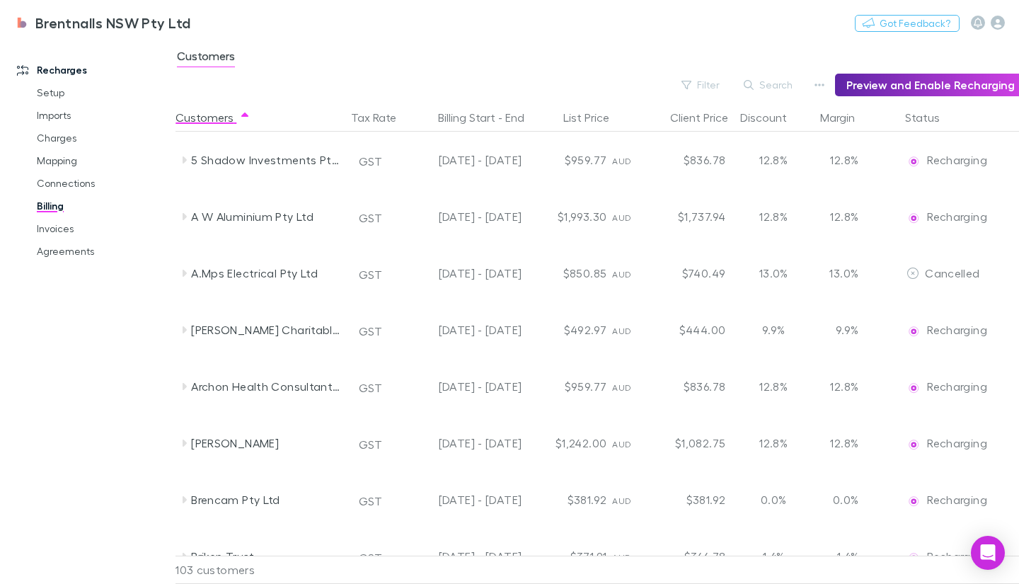
click at [801, 82] on button "Search" at bounding box center [768, 84] width 64 height 17
click at [878, 83] on button "Preview and Enable Recharging" at bounding box center [930, 85] width 191 height 23
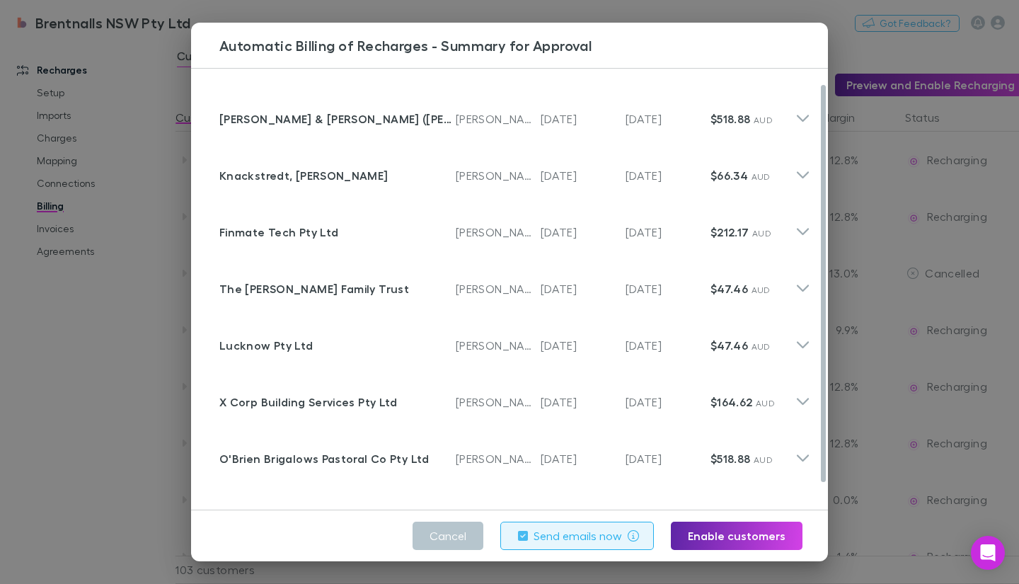
scroll to position [46, 0]
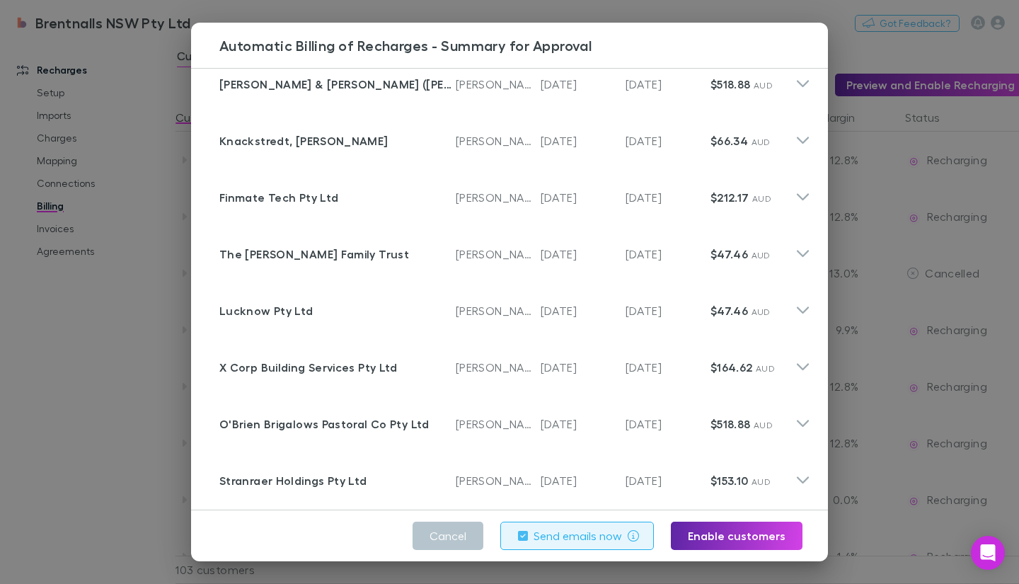
click at [76, 359] on div "Automatic Billing of Recharges - Summary for Approval Customer [PERSON_NAME] & …" at bounding box center [509, 292] width 1019 height 584
